Goal: Task Accomplishment & Management: Manage account settings

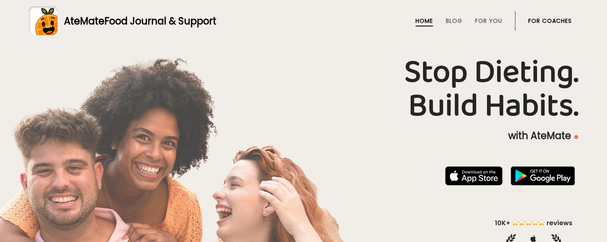
click at [533, 18] on link "For Coaches" at bounding box center [550, 21] width 44 height 6
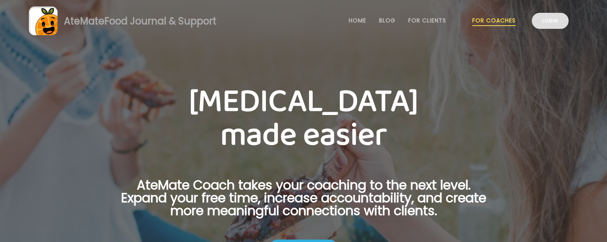
click at [540, 25] on link "Login" at bounding box center [550, 21] width 37 height 16
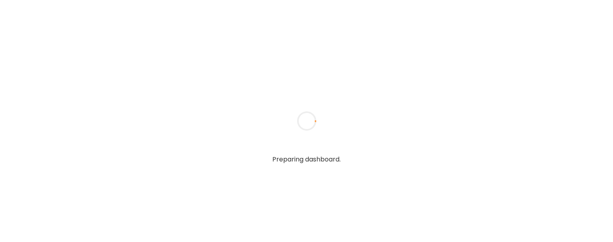
type input "**********"
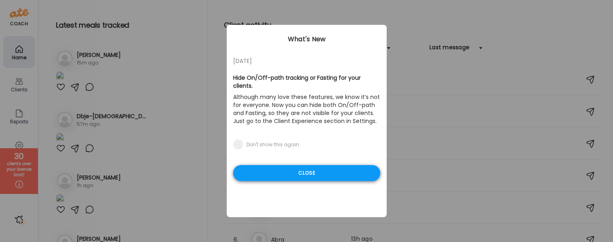
click at [332, 170] on div "Close" at bounding box center [306, 173] width 147 height 16
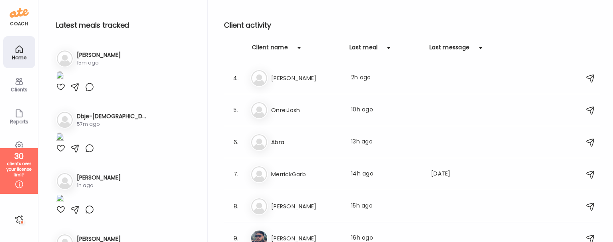
scroll to position [107, 0]
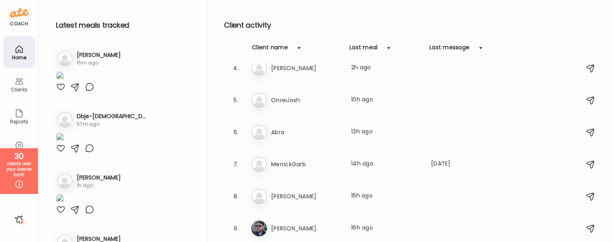
click at [316, 123] on div "Ab Abra Last meal: 13h ago" at bounding box center [413, 132] width 326 height 18
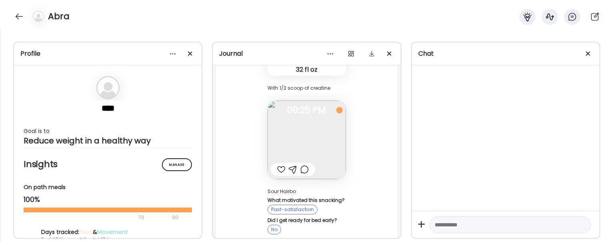
scroll to position [25117, 0]
click at [587, 52] on div at bounding box center [588, 54] width 16 height 16
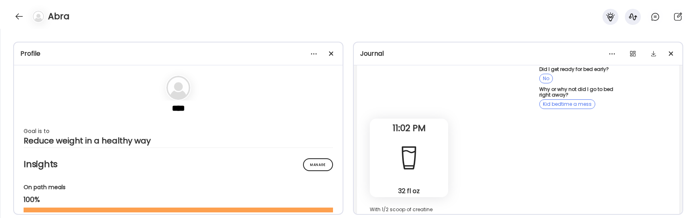
scroll to position [8239, 0]
